Goal: Task Accomplishment & Management: Manage account settings

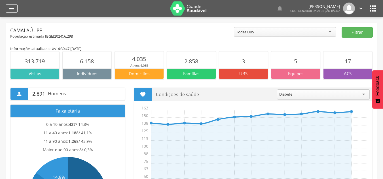
click at [12, 8] on icon "" at bounding box center [11, 8] width 7 height 7
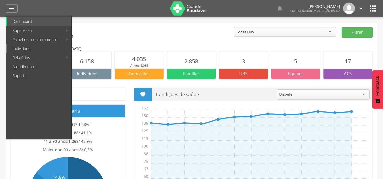
click at [24, 48] on link "Indivíduos" at bounding box center [39, 48] width 65 height 9
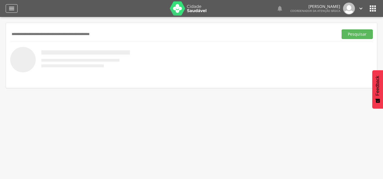
click at [12, 8] on icon "" at bounding box center [11, 8] width 7 height 7
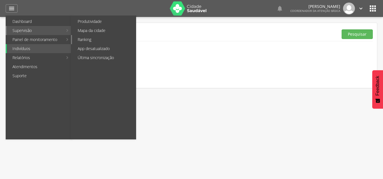
click at [101, 41] on link "Ranking" at bounding box center [104, 39] width 64 height 9
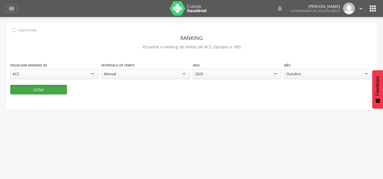
click at [52, 86] on button "Listar" at bounding box center [38, 90] width 57 height 10
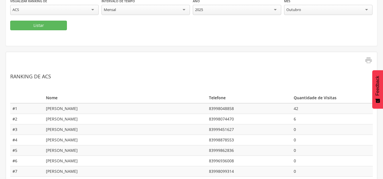
scroll to position [60, 0]
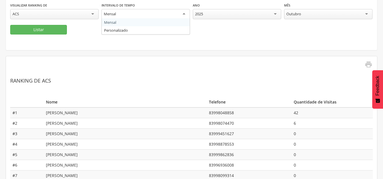
click at [140, 15] on div "Mensal" at bounding box center [145, 14] width 88 height 10
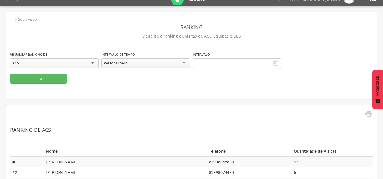
scroll to position [0, 0]
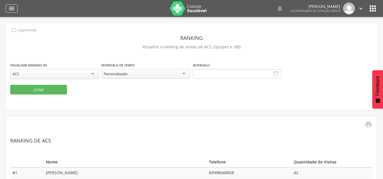
click at [10, 9] on icon "" at bounding box center [11, 8] width 7 height 7
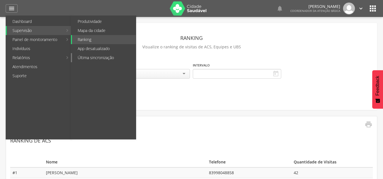
click at [99, 56] on link "Última sincronização" at bounding box center [104, 57] width 64 height 9
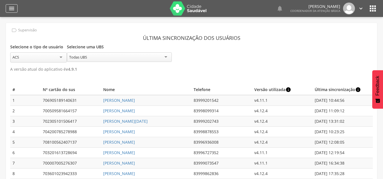
click at [12, 8] on icon "" at bounding box center [11, 8] width 7 height 7
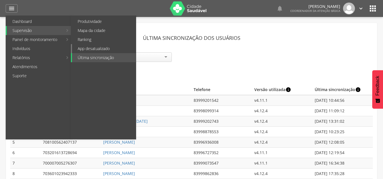
click at [98, 49] on link "App desatualizado" at bounding box center [104, 48] width 64 height 9
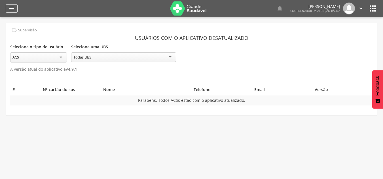
click at [11, 8] on icon "" at bounding box center [11, 8] width 7 height 7
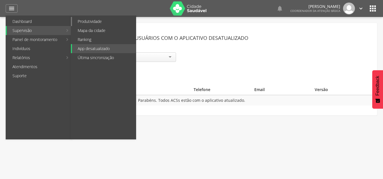
click at [97, 24] on link "Produtividade" at bounding box center [104, 21] width 64 height 9
type input "**********"
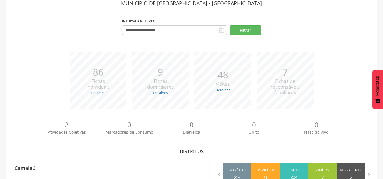
scroll to position [55, 0]
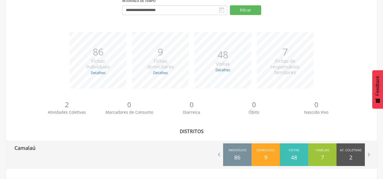
click at [116, 153] on div "Camalaú" at bounding box center [99, 148] width 186 height 14
type input "**********"
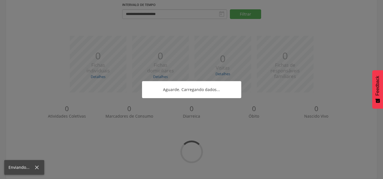
scroll to position [55, 0]
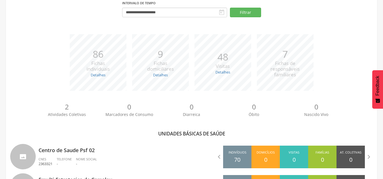
click at [116, 153] on p "Centro de Saude Psf 02" at bounding box center [113, 148] width 149 height 11
type input "**********"
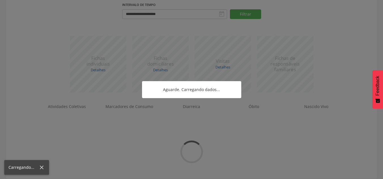
scroll to position [55, 0]
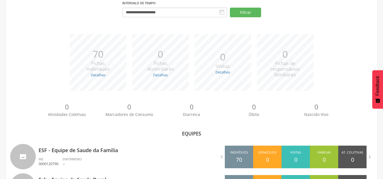
click at [116, 153] on p "ESF - Equipe de Saude da Familia" at bounding box center [113, 148] width 149 height 11
type input "**********"
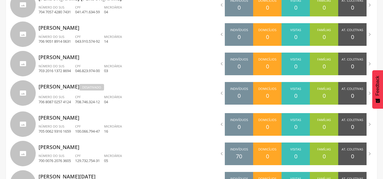
scroll to position [364, 0]
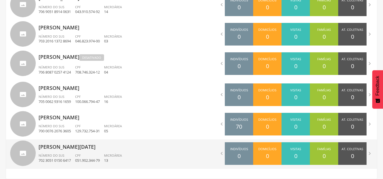
click at [144, 155] on ul "Número do SUS 702 3051 0150 6417 CPF 051.902.344-79 Microárea 13" at bounding box center [113, 160] width 149 height 12
type input "**********"
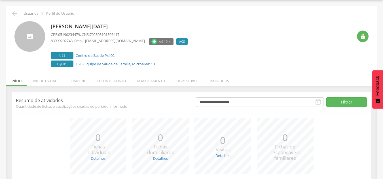
scroll to position [62, 0]
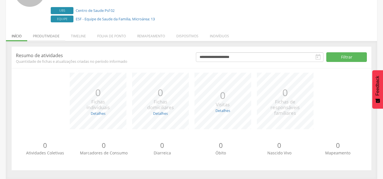
click at [53, 32] on li "Produtividade" at bounding box center [46, 34] width 38 height 13
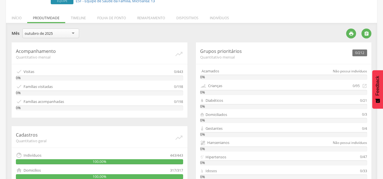
scroll to position [69, 0]
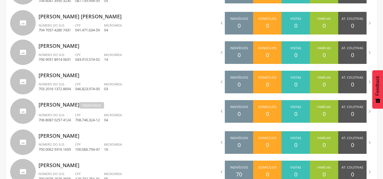
scroll to position [327, 0]
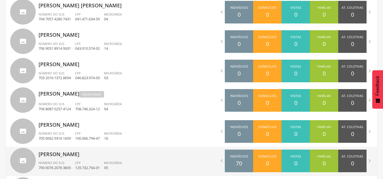
click at [113, 159] on div "[PERSON_NAME] Número do SUS 700 0076 2076 3605 CPF 129.732.754-31 Microárea 05" at bounding box center [113, 161] width 149 height 29
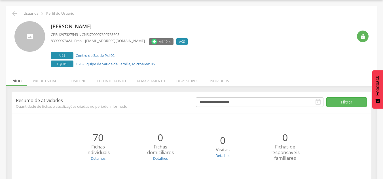
scroll to position [62, 0]
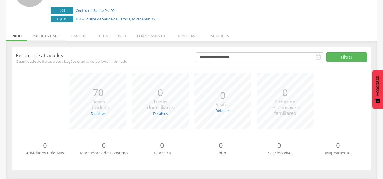
click at [50, 39] on li "Produtividade" at bounding box center [46, 34] width 38 height 13
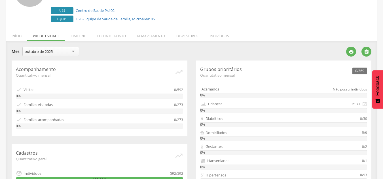
scroll to position [180, 0]
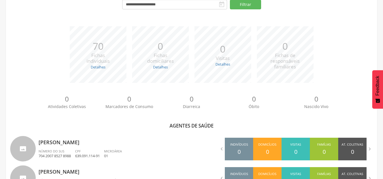
scroll to position [327, 0]
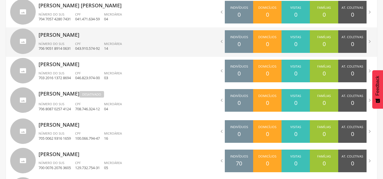
click at [85, 42] on div "CPF 043.910.574-92" at bounding box center [89, 47] width 29 height 10
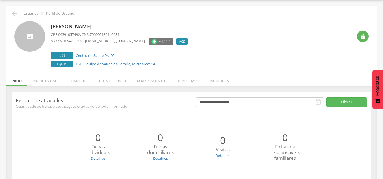
scroll to position [62, 0]
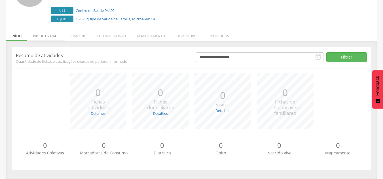
click at [52, 35] on li "Produtividade" at bounding box center [46, 34] width 38 height 13
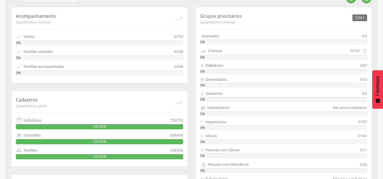
scroll to position [115, 0]
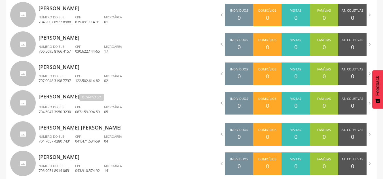
scroll to position [203, 0]
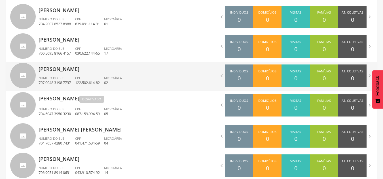
click at [104, 74] on div "Luana de Oliveira Silva Número do SUS 707 0048 3198 7737 CPF 122.502.614-82 Mic…" at bounding box center [113, 76] width 149 height 29
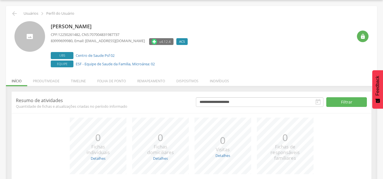
scroll to position [62, 0]
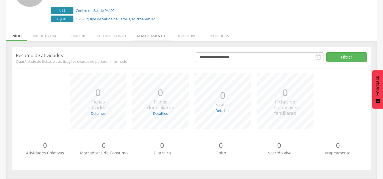
click at [153, 35] on li "Remapeamento" at bounding box center [150, 34] width 39 height 13
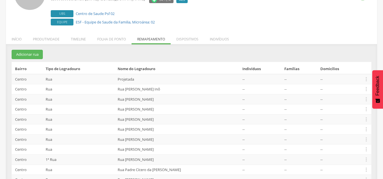
scroll to position [56, 0]
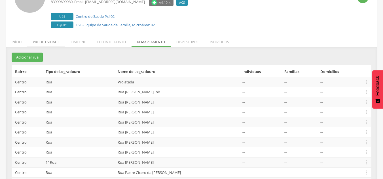
click at [37, 41] on li "Produtividade" at bounding box center [46, 40] width 38 height 13
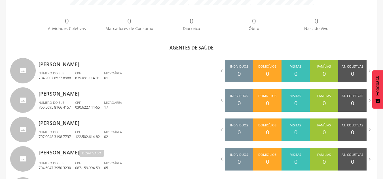
scroll to position [154, 0]
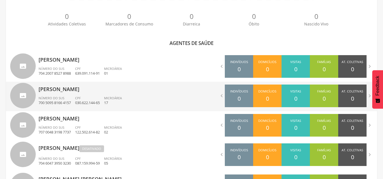
click at [151, 97] on ul "Número do SUS 700 5095 8166 4157 CPF 030.622.144-65 Microárea 17" at bounding box center [113, 102] width 149 height 12
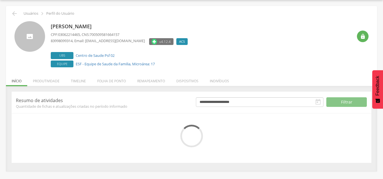
scroll to position [62, 0]
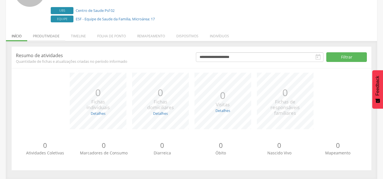
click at [55, 37] on li "Produtividade" at bounding box center [46, 34] width 38 height 13
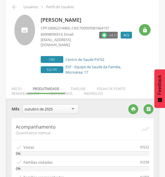
scroll to position [22, 0]
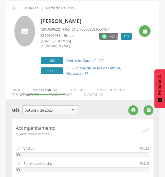
click at [28, 89] on li "Remapeamento" at bounding box center [25, 93] width 39 height 13
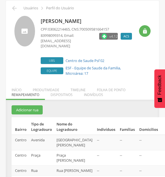
click at [163, 137] on icon "" at bounding box center [166, 140] width 6 height 6
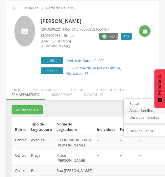
click at [136, 107] on link "Alocar famílias" at bounding box center [146, 110] width 45 height 7
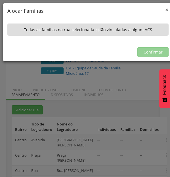
click at [165, 8] on span "×" at bounding box center [166, 10] width 3 height 8
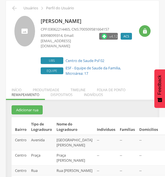
click at [163, 158] on icon "" at bounding box center [166, 155] width 6 height 6
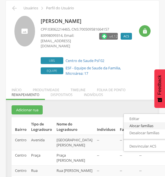
click at [138, 129] on link "Alocar famílias" at bounding box center [146, 125] width 45 height 7
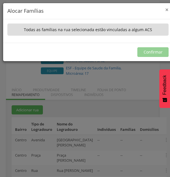
click at [165, 10] on span "×" at bounding box center [166, 10] width 3 height 8
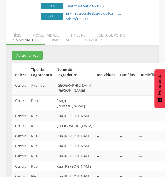
scroll to position [79, 0]
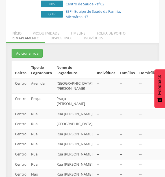
click at [163, 117] on icon "" at bounding box center [166, 114] width 6 height 6
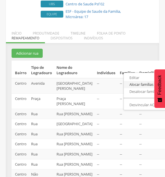
click at [133, 88] on link "Alocar famílias" at bounding box center [146, 84] width 45 height 7
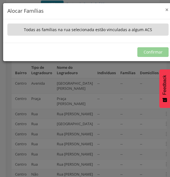
click at [166, 9] on span "×" at bounding box center [166, 10] width 3 height 8
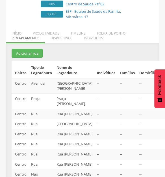
click at [163, 127] on icon "" at bounding box center [166, 124] width 6 height 6
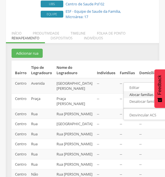
click at [135, 98] on link "Alocar famílias" at bounding box center [146, 94] width 45 height 7
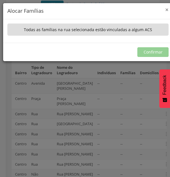
click at [167, 8] on span "×" at bounding box center [166, 10] width 3 height 8
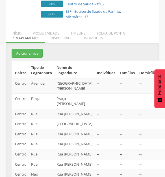
click at [163, 137] on icon "" at bounding box center [166, 134] width 6 height 6
click at [138, 108] on link "Alocar famílias" at bounding box center [146, 104] width 45 height 7
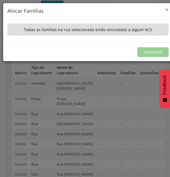
click at [167, 9] on span "×" at bounding box center [166, 10] width 3 height 8
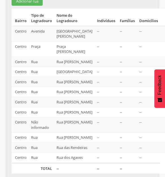
scroll to position [136, 0]
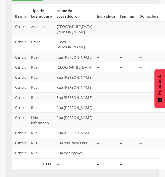
click at [163, 90] on icon "" at bounding box center [166, 87] width 6 height 6
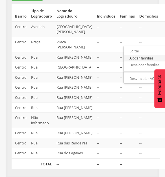
click at [129, 62] on link "Alocar famílias" at bounding box center [146, 58] width 45 height 7
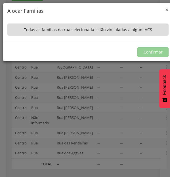
click at [167, 9] on span "×" at bounding box center [166, 10] width 3 height 8
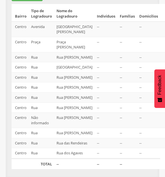
click at [163, 101] on icon "" at bounding box center [166, 97] width 6 height 6
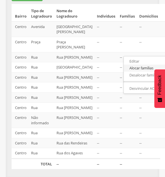
click at [146, 72] on link "Alocar famílias" at bounding box center [146, 68] width 45 height 7
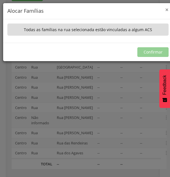
click at [167, 8] on span "×" at bounding box center [166, 10] width 3 height 8
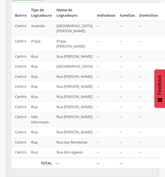
scroll to position [181, 0]
click at [163, 110] on icon "" at bounding box center [166, 107] width 6 height 6
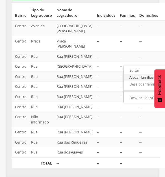
click at [131, 81] on link "Alocar famílias" at bounding box center [146, 77] width 45 height 7
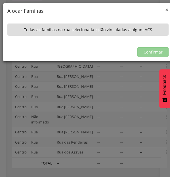
click at [166, 9] on span "×" at bounding box center [166, 10] width 3 height 8
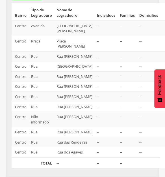
click at [163, 120] on icon "" at bounding box center [166, 117] width 6 height 6
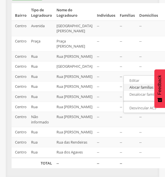
click at [142, 91] on link "Alocar famílias" at bounding box center [146, 87] width 45 height 7
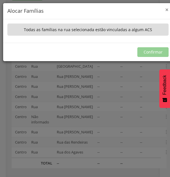
click at [167, 8] on span "×" at bounding box center [166, 10] width 3 height 8
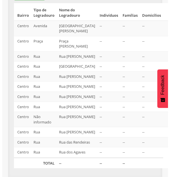
scroll to position [238, 0]
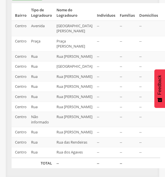
click at [163, 129] on icon "" at bounding box center [166, 132] width 6 height 6
click at [131, 99] on link "Alocar famílias" at bounding box center [146, 102] width 45 height 7
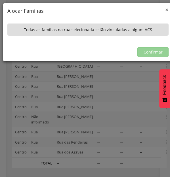
click at [167, 8] on span "×" at bounding box center [166, 10] width 3 height 8
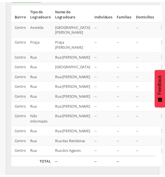
scroll to position [199, 0]
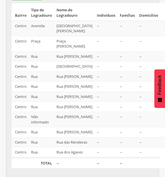
click at [163, 120] on icon "" at bounding box center [166, 117] width 6 height 6
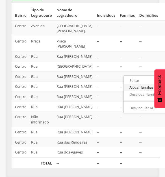
click at [133, 91] on link "Alocar famílias" at bounding box center [146, 87] width 45 height 7
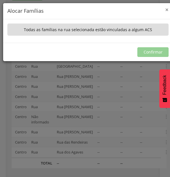
click at [167, 8] on span "×" at bounding box center [166, 10] width 3 height 8
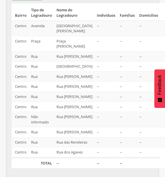
click at [163, 135] on icon "" at bounding box center [166, 132] width 6 height 6
click at [139, 106] on link "Alocar famílias" at bounding box center [146, 102] width 45 height 7
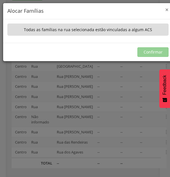
click at [166, 9] on span "×" at bounding box center [166, 10] width 3 height 8
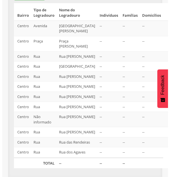
scroll to position [247, 0]
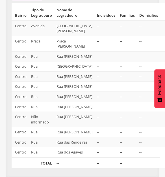
click at [163, 139] on icon "" at bounding box center [166, 142] width 6 height 6
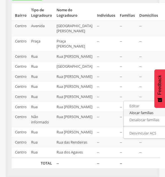
click at [135, 109] on link "Alocar famílias" at bounding box center [146, 112] width 45 height 7
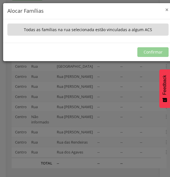
click at [167, 7] on span "×" at bounding box center [166, 10] width 3 height 8
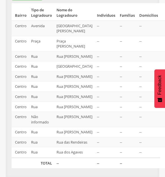
click at [163, 149] on icon "" at bounding box center [166, 152] width 6 height 6
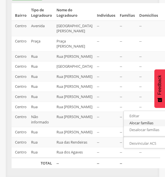
click at [138, 120] on link "Alocar famílias" at bounding box center [146, 123] width 45 height 7
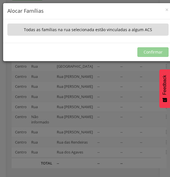
click at [164, 8] on h4 "Alocar Famílias" at bounding box center [87, 10] width 161 height 7
click at [166, 10] on span "×" at bounding box center [166, 10] width 3 height 8
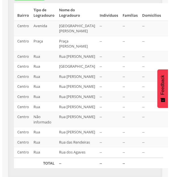
scroll to position [110, 0]
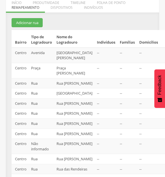
click at [163, 96] on icon "" at bounding box center [166, 93] width 6 height 6
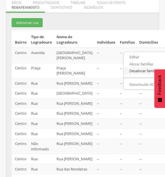
click at [135, 74] on link "Desalocar famílias" at bounding box center [146, 70] width 45 height 7
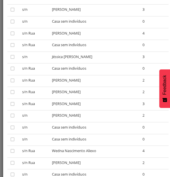
scroll to position [0, 0]
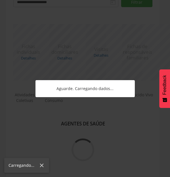
scroll to position [73, 0]
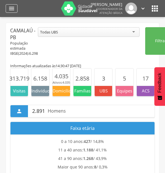
click at [14, 12] on icon "" at bounding box center [11, 8] width 7 height 7
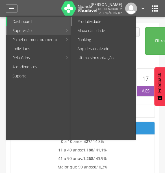
click at [96, 25] on link "Produtividade" at bounding box center [104, 21] width 64 height 9
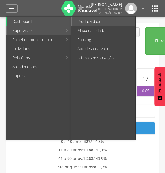
type input "**********"
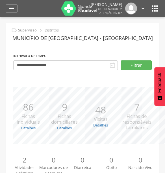
scroll to position [76, 0]
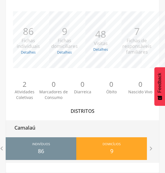
click at [43, 147] on p "86" at bounding box center [41, 151] width 6 height 8
click at [37, 133] on div "Camalaú" at bounding box center [83, 127] width 154 height 14
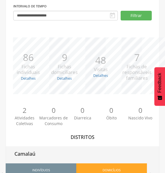
type input "**********"
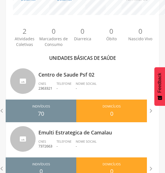
scroll to position [140, 0]
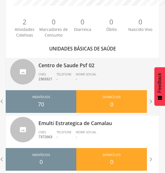
click at [71, 73] on span "Telefone" at bounding box center [64, 74] width 15 height 4
type input "**********"
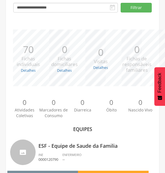
scroll to position [140, 0]
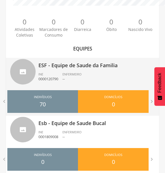
click at [69, 73] on span "ENFERMEIRO" at bounding box center [72, 74] width 19 height 4
type input "**********"
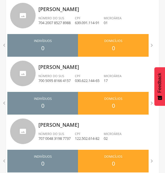
scroll to position [203, 0]
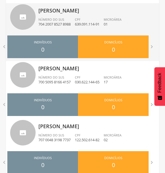
click at [78, 27] on li "CPF 639.091.114-91" at bounding box center [89, 23] width 29 height 12
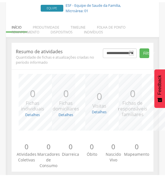
scroll to position [82, 0]
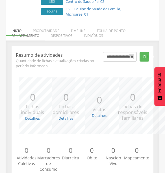
click at [41, 27] on li "Remapeamento" at bounding box center [25, 33] width 39 height 13
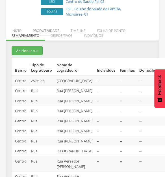
click at [41, 24] on li "Produtividade" at bounding box center [46, 29] width 38 height 13
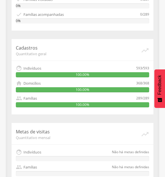
scroll to position [187, 0]
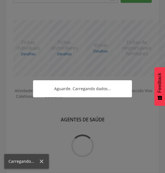
scroll to position [203, 0]
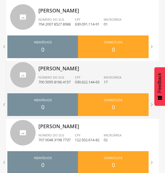
click at [110, 74] on div "[PERSON_NAME] Ino Número do SUS 700 5095 8166 4157 CPF 030.622.144-65 Microárea…" at bounding box center [97, 75] width 117 height 29
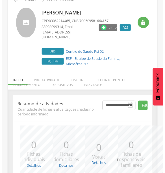
scroll to position [87, 0]
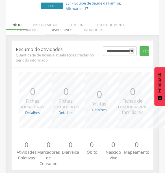
click at [47, 22] on li "Dispositivos" at bounding box center [61, 28] width 33 height 13
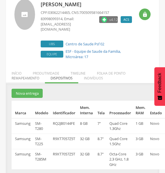
click at [30, 73] on li "Remapeamento" at bounding box center [25, 76] width 39 height 13
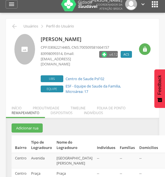
scroll to position [0, 0]
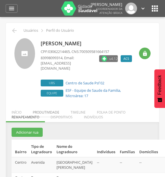
click at [41, 106] on li "Produtividade" at bounding box center [46, 110] width 38 height 13
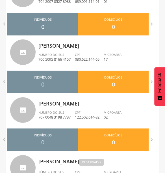
scroll to position [235, 0]
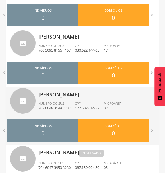
click at [68, 108] on p "707 0048 3198 7737" at bounding box center [55, 107] width 32 height 5
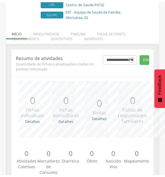
scroll to position [79, 0]
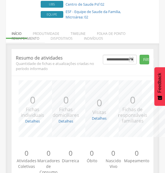
click at [26, 31] on li "Remapeamento" at bounding box center [25, 36] width 39 height 13
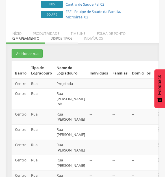
click at [47, 30] on li "Dispositivos" at bounding box center [61, 36] width 33 height 13
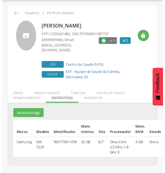
scroll to position [17, 0]
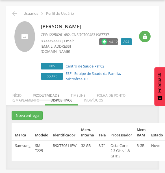
click at [46, 88] on li "Produtividade" at bounding box center [46, 93] width 38 height 13
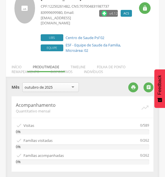
scroll to position [43, 0]
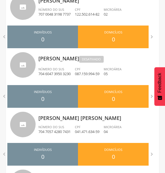
scroll to position [331, 0]
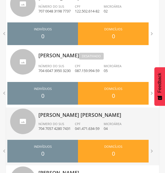
click at [73, 118] on p "[PERSON_NAME] [PERSON_NAME]" at bounding box center [97, 112] width 117 height 11
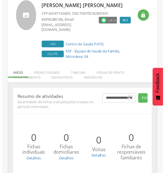
scroll to position [95, 0]
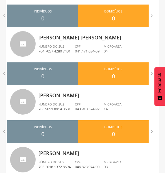
scroll to position [415, 0]
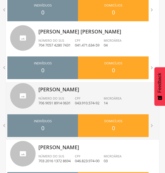
click at [90, 86] on p "[PERSON_NAME]" at bounding box center [97, 87] width 117 height 11
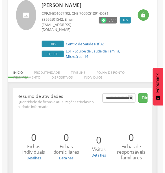
scroll to position [95, 0]
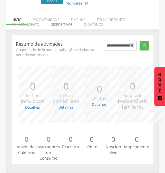
click at [46, 20] on li "Dispositivos" at bounding box center [61, 22] width 33 height 13
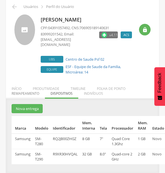
click at [42, 88] on li "Remapeamento" at bounding box center [25, 91] width 39 height 13
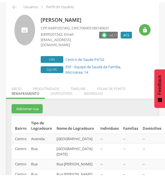
scroll to position [254, 0]
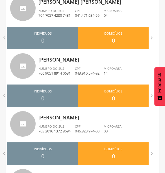
scroll to position [447, 0]
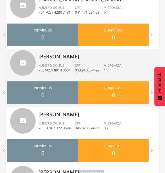
click at [90, 73] on li "CPF 043.910.574-92" at bounding box center [89, 69] width 29 height 12
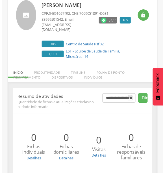
scroll to position [95, 0]
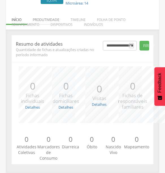
click at [43, 16] on li "Produtividade" at bounding box center [46, 18] width 38 height 13
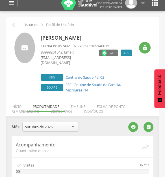
scroll to position [3, 0]
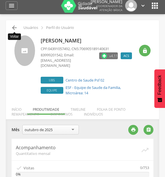
click at [14, 28] on icon "" at bounding box center [14, 27] width 7 height 7
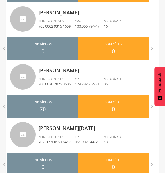
scroll to position [682, 0]
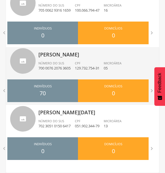
click at [79, 57] on p "[PERSON_NAME]" at bounding box center [97, 52] width 117 height 11
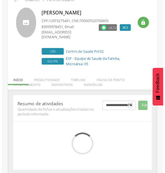
scroll to position [87, 0]
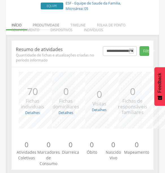
click at [46, 17] on li "Produtividade" at bounding box center [46, 23] width 38 height 13
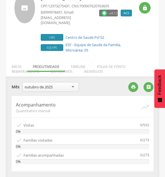
scroll to position [0, 0]
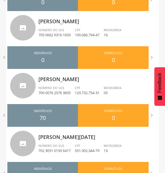
scroll to position [682, 0]
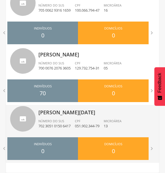
click at [69, 113] on p "[PERSON_NAME][DATE]" at bounding box center [97, 110] width 117 height 11
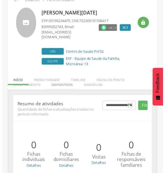
scroll to position [87, 0]
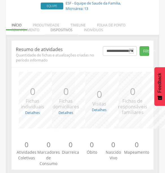
click at [48, 22] on li "Dispositivos" at bounding box center [61, 28] width 33 height 13
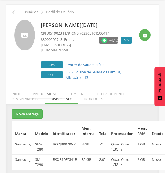
click at [46, 86] on li "Produtividade" at bounding box center [46, 92] width 38 height 13
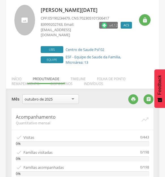
scroll to position [0, 0]
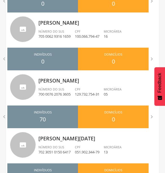
scroll to position [646, 0]
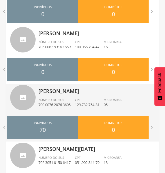
click at [74, 97] on div "[PERSON_NAME] Número do SUS 700 0076 2076 3605 CPF 129.732.754-31 Microárea 05" at bounding box center [97, 98] width 117 height 29
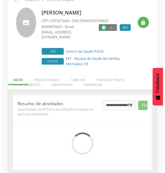
scroll to position [87, 0]
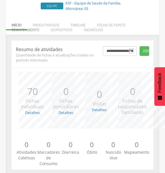
click at [29, 25] on li "Remapeamento" at bounding box center [25, 28] width 39 height 13
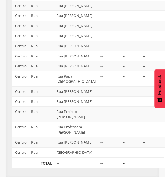
scroll to position [171, 0]
